Goal: Task Accomplishment & Management: Manage account settings

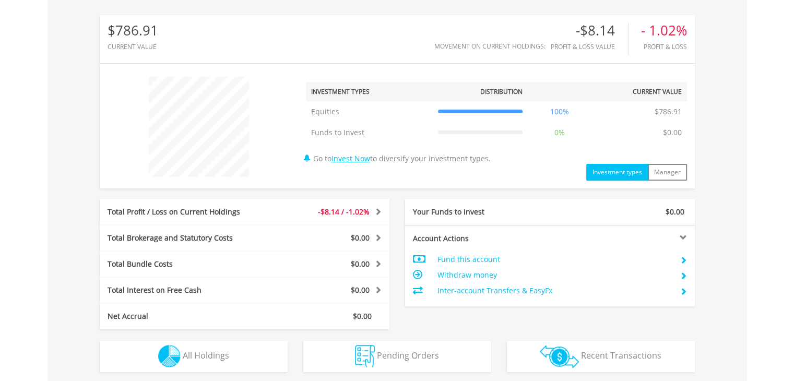
scroll to position [470, 0]
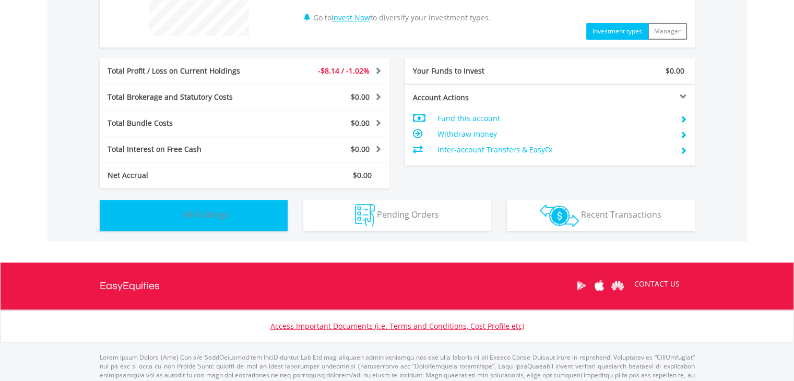
click at [239, 210] on button "Holdings All Holdings" at bounding box center [194, 215] width 188 height 31
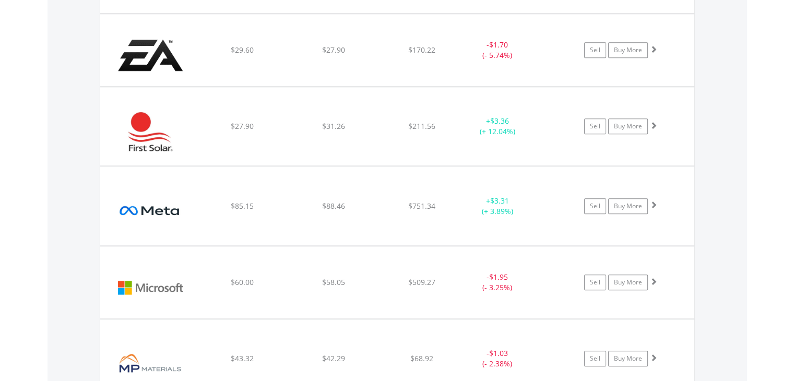
scroll to position [1149, 0]
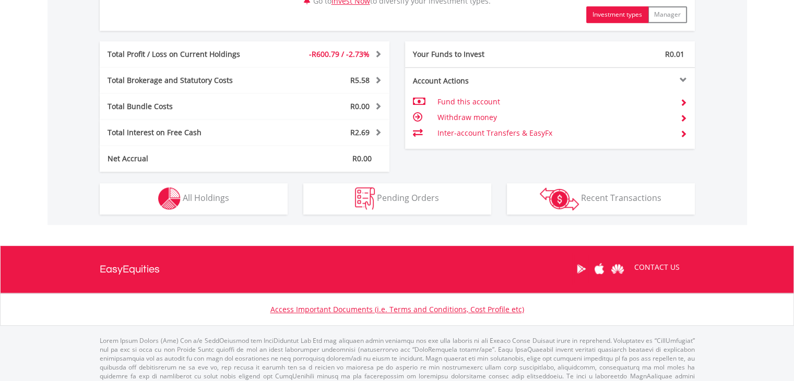
scroll to position [564, 0]
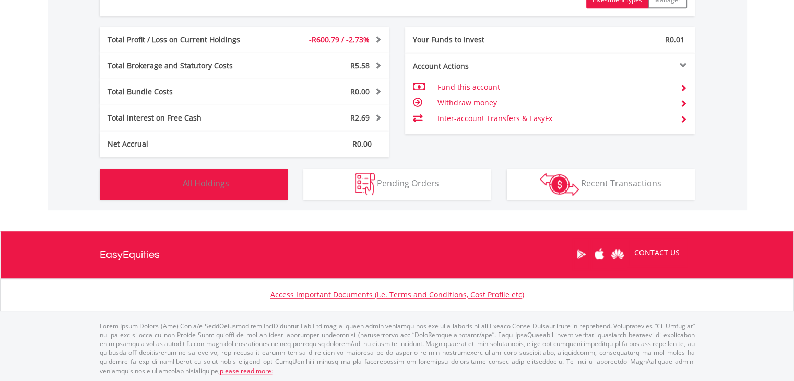
click at [256, 186] on button "Holdings All Holdings" at bounding box center [194, 184] width 188 height 31
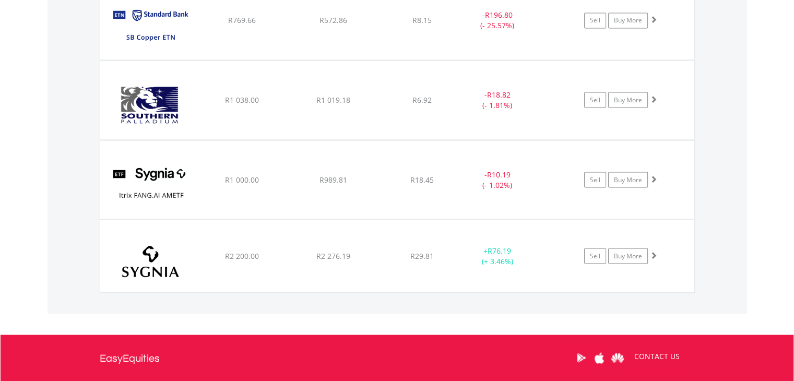
scroll to position [1942, 0]
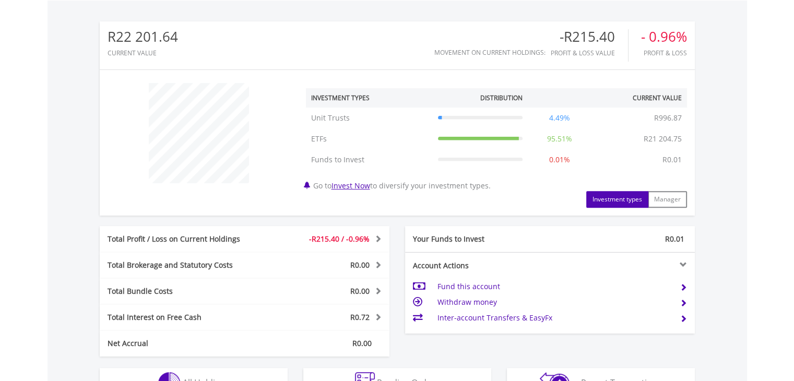
scroll to position [418, 0]
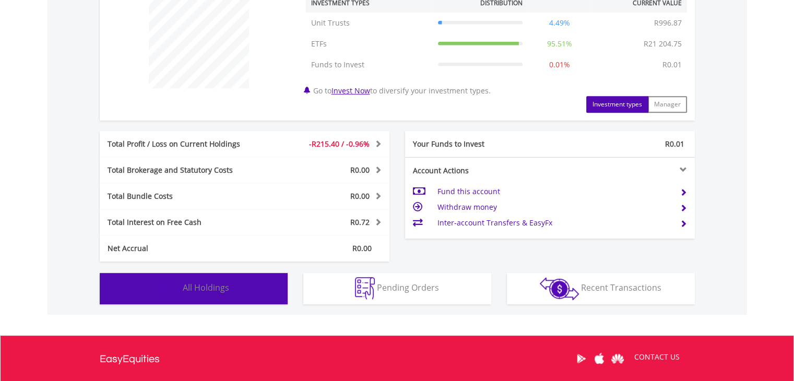
click at [204, 289] on span "All Holdings" at bounding box center [206, 287] width 46 height 11
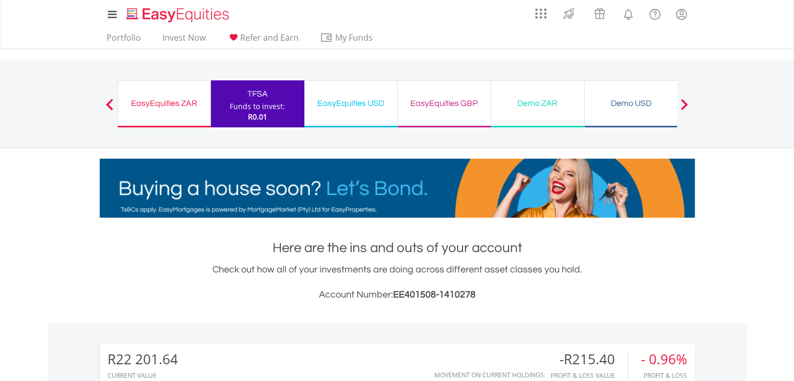
scroll to position [0, 0]
click at [127, 37] on link "Portfolio" at bounding box center [123, 40] width 43 height 16
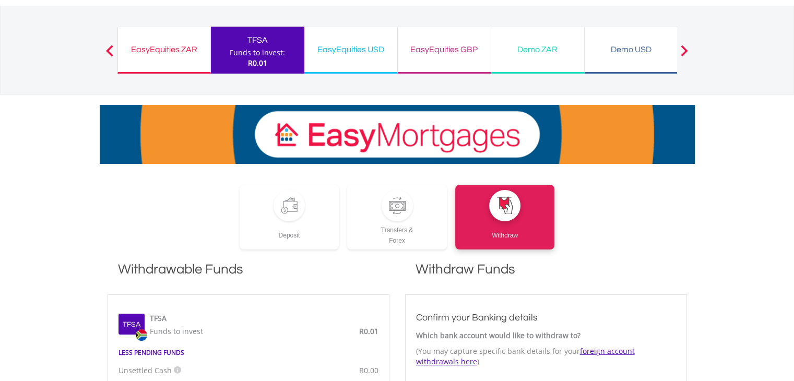
scroll to position [52, 0]
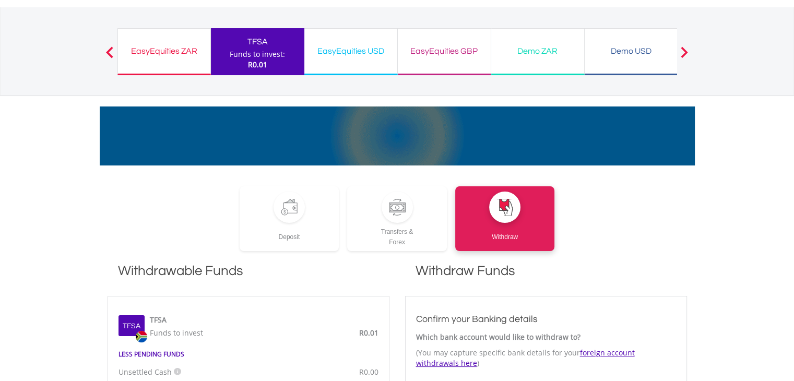
click at [361, 45] on div "EasyEquities USD" at bounding box center [351, 51] width 80 height 15
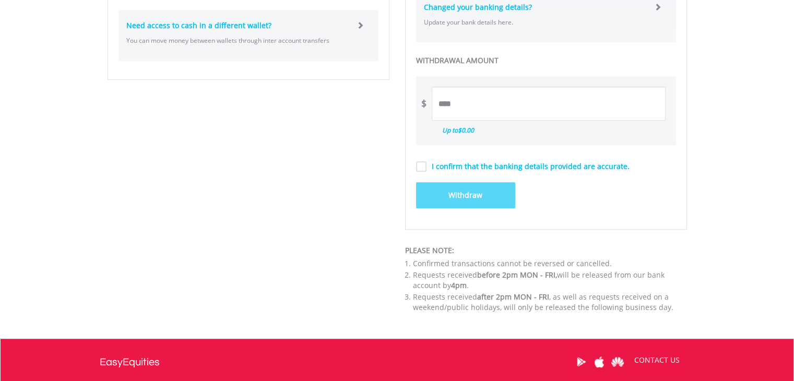
scroll to position [791, 0]
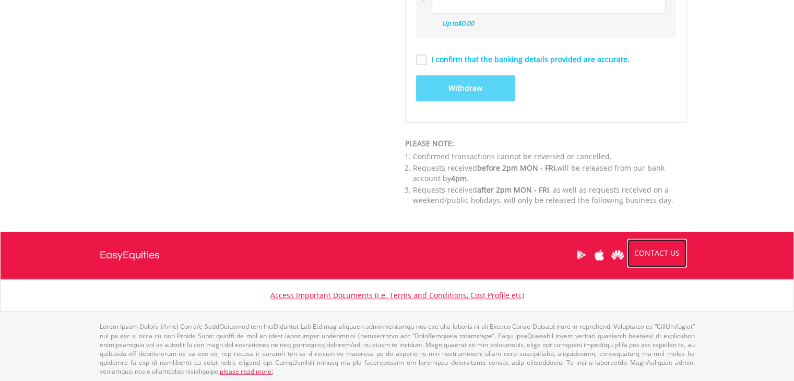
click at [658, 251] on link "CONTACT US" at bounding box center [657, 253] width 60 height 29
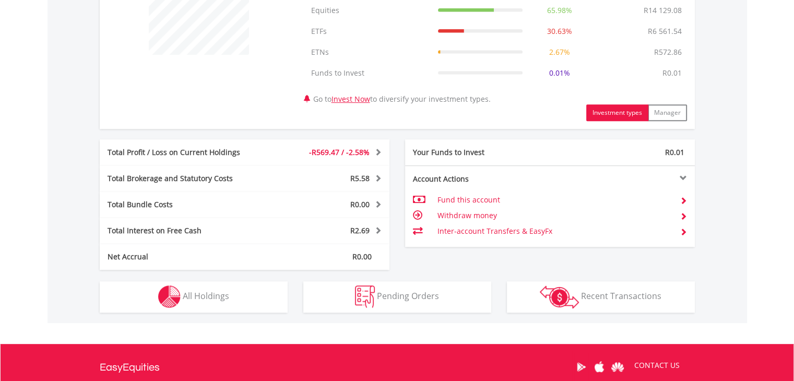
scroll to position [470, 0]
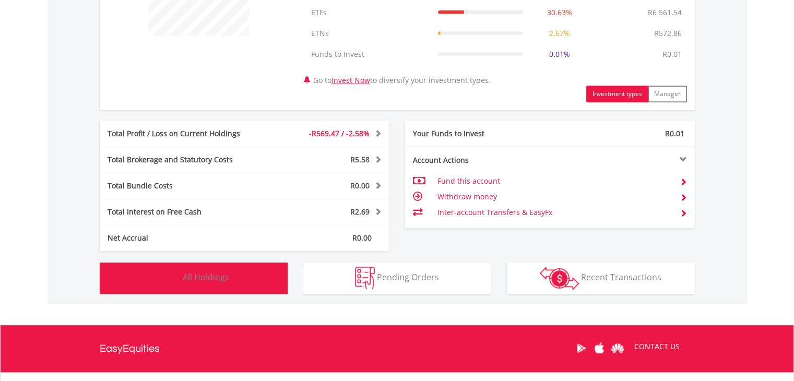
click at [276, 281] on button "Holdings All Holdings" at bounding box center [194, 278] width 188 height 31
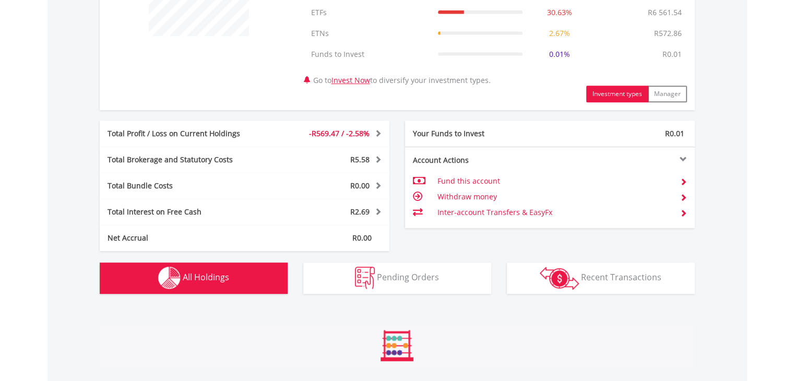
scroll to position [794, 0]
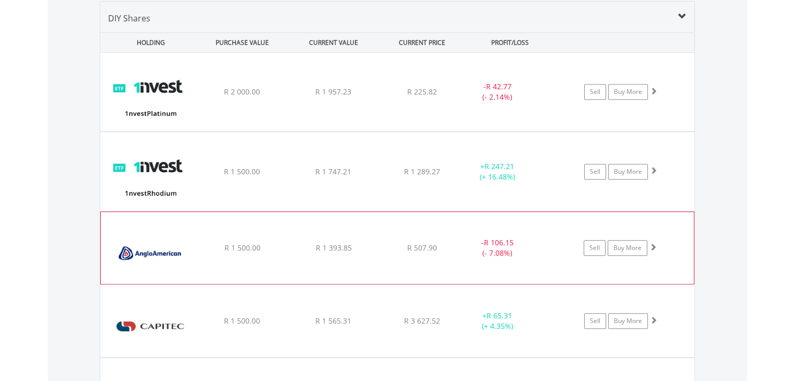
click at [356, 97] on div "R 1 393.85" at bounding box center [333, 92] width 89 height 10
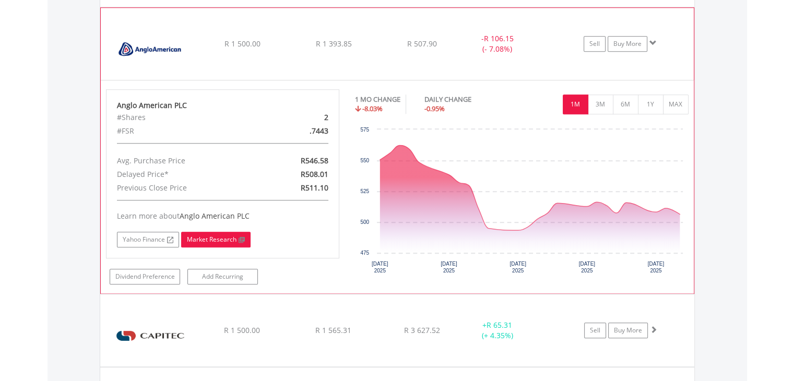
scroll to position [1003, 0]
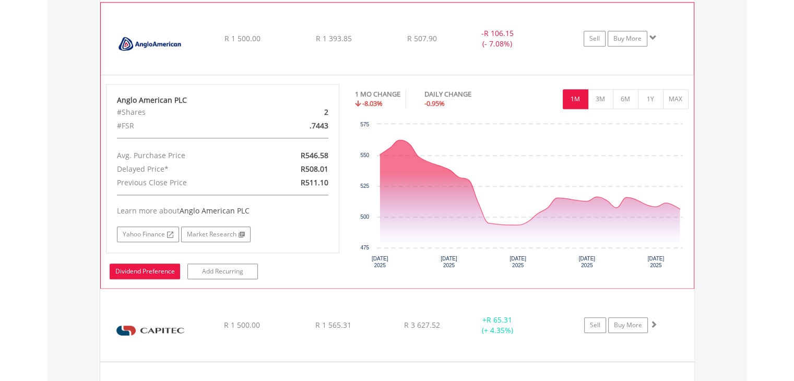
click at [158, 270] on link "Dividend Preference" at bounding box center [145, 272] width 70 height 16
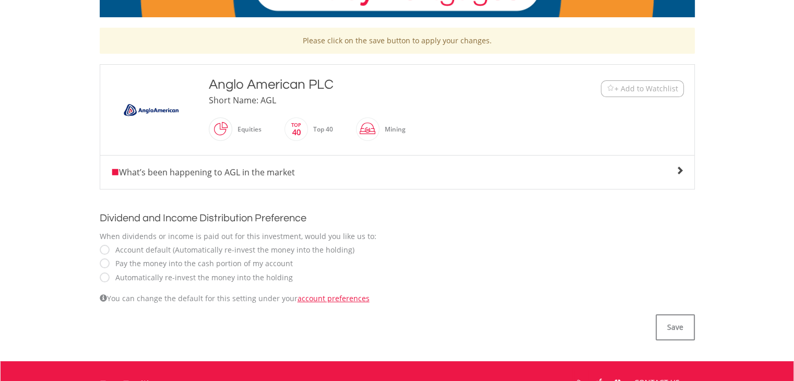
scroll to position [209, 0]
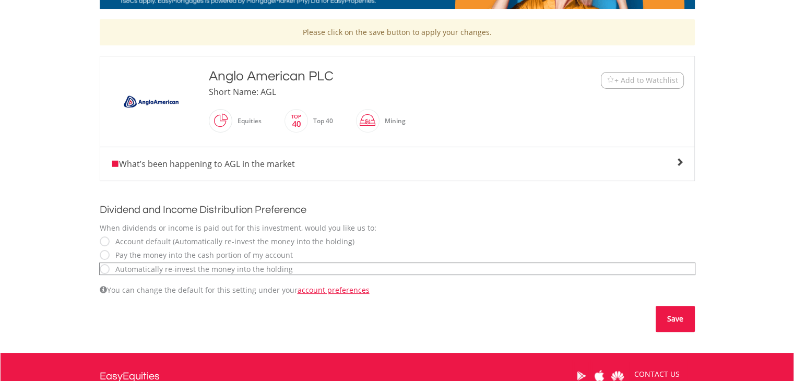
click at [672, 321] on button "Save" at bounding box center [675, 319] width 39 height 26
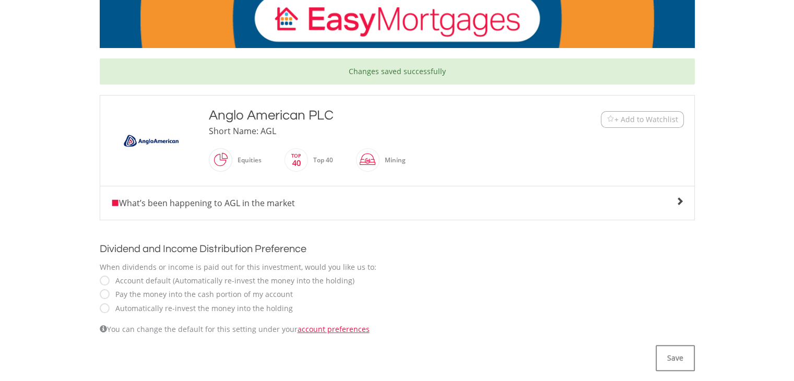
scroll to position [209, 0]
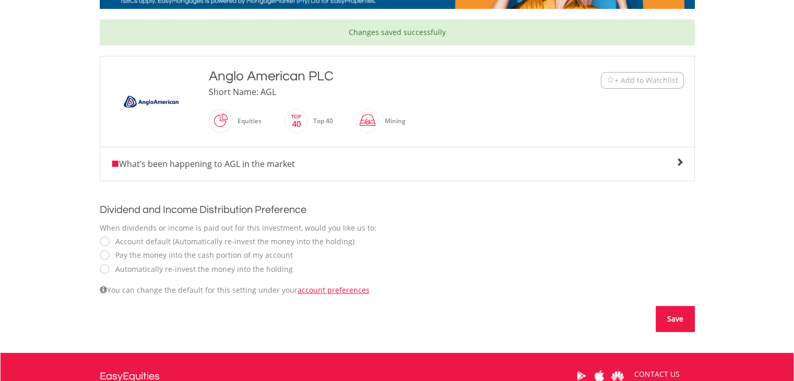
click at [668, 312] on button "Save" at bounding box center [675, 319] width 39 height 26
